Goal: Task Accomplishment & Management: Manage account settings

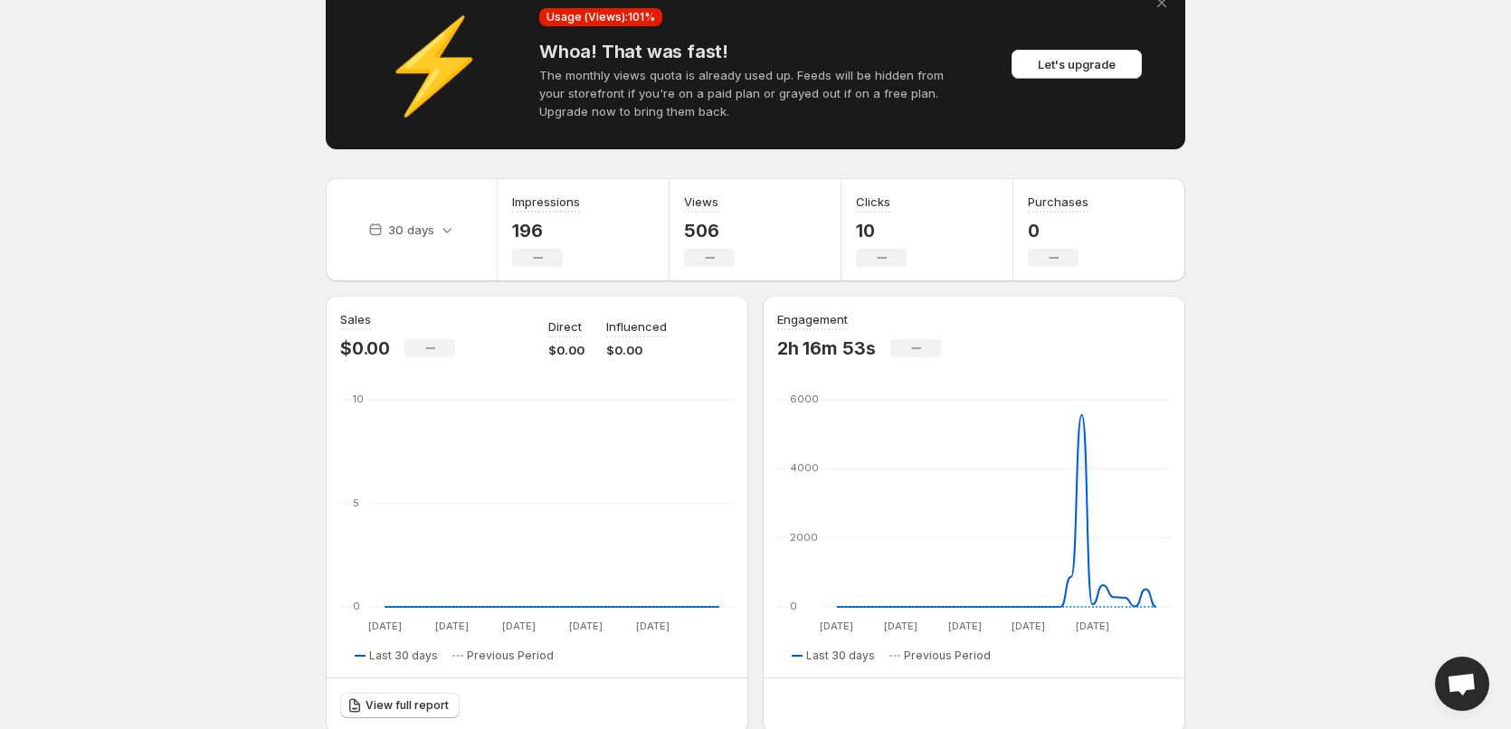
scroll to position [91, 0]
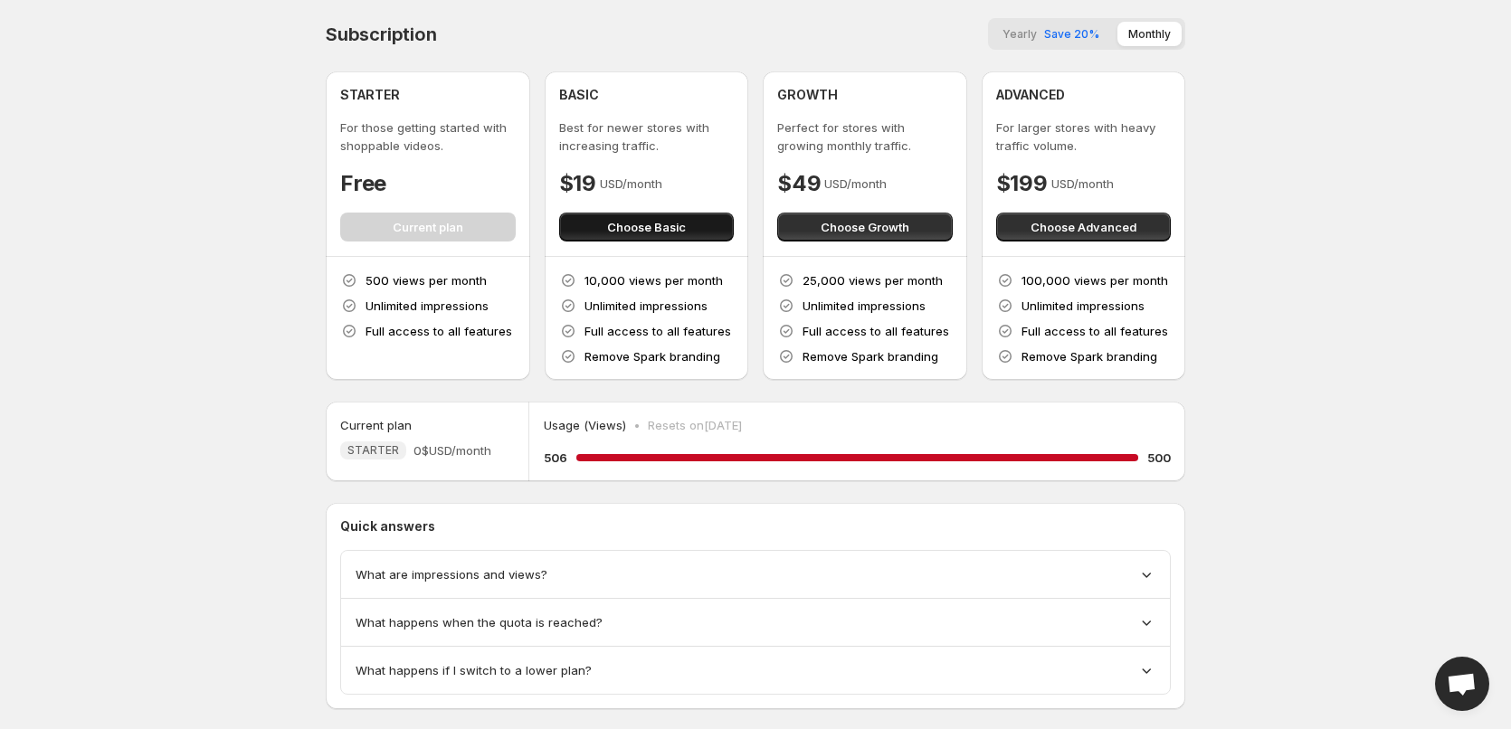
click at [627, 224] on span "Choose Basic" at bounding box center [646, 227] width 79 height 18
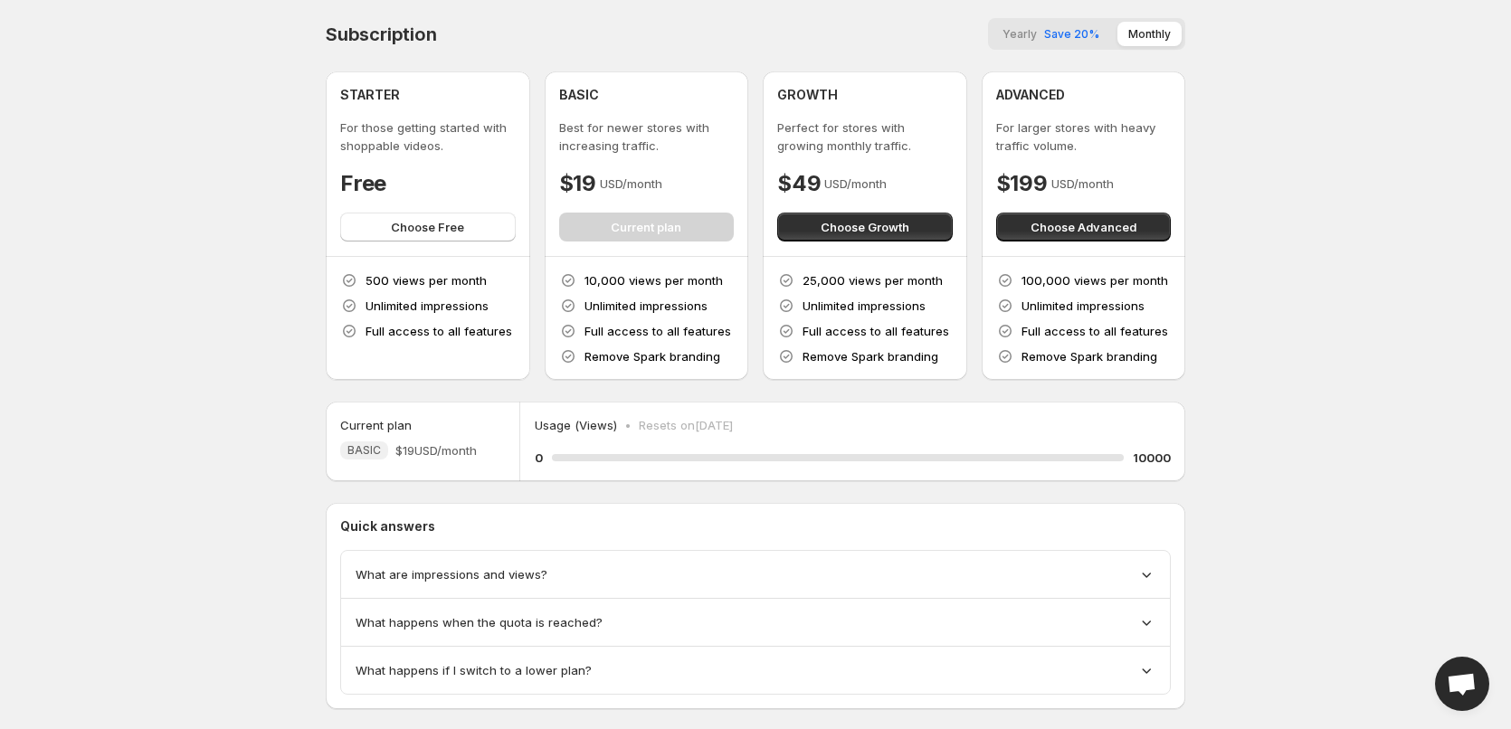
click at [177, 138] on body "Home Feeds Videos Subscription Settings Subscription Yearly Save 20% Monthly ST…" at bounding box center [755, 364] width 1511 height 729
click at [106, 262] on body "Home Feeds Videos Subscription Settings Subscription Yearly Save 20% Monthly ST…" at bounding box center [755, 364] width 1511 height 729
